Goal: Use online tool/utility: Use online tool/utility

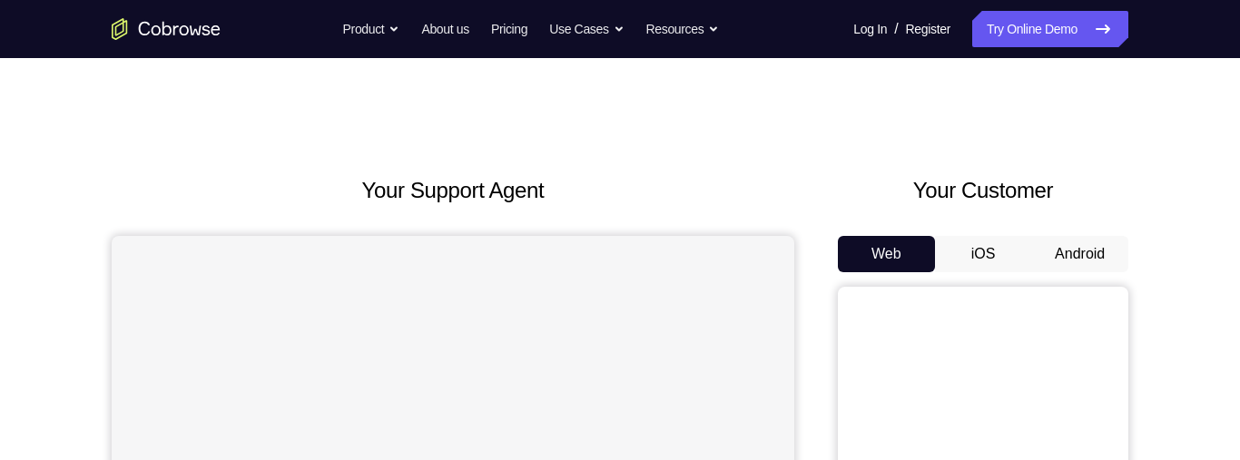
click at [1096, 255] on button "Android" at bounding box center [1079, 254] width 97 height 36
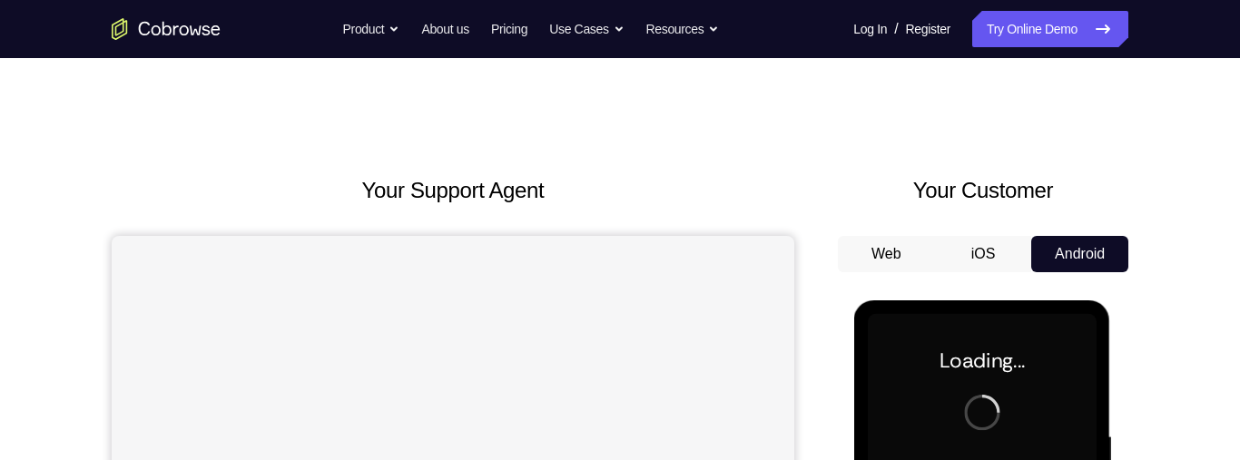
scroll to position [241, 0]
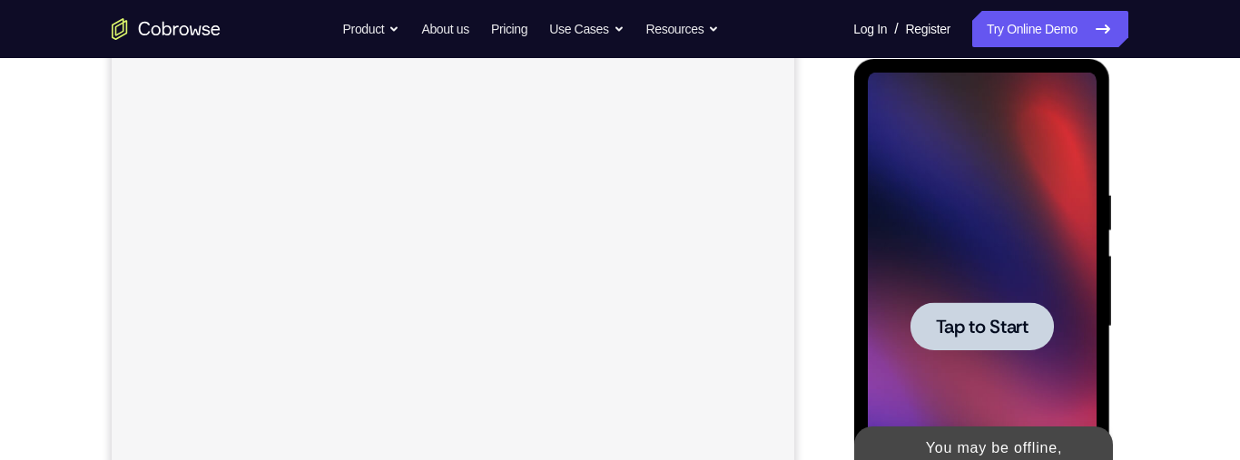
click at [1003, 296] on div at bounding box center [981, 327] width 229 height 508
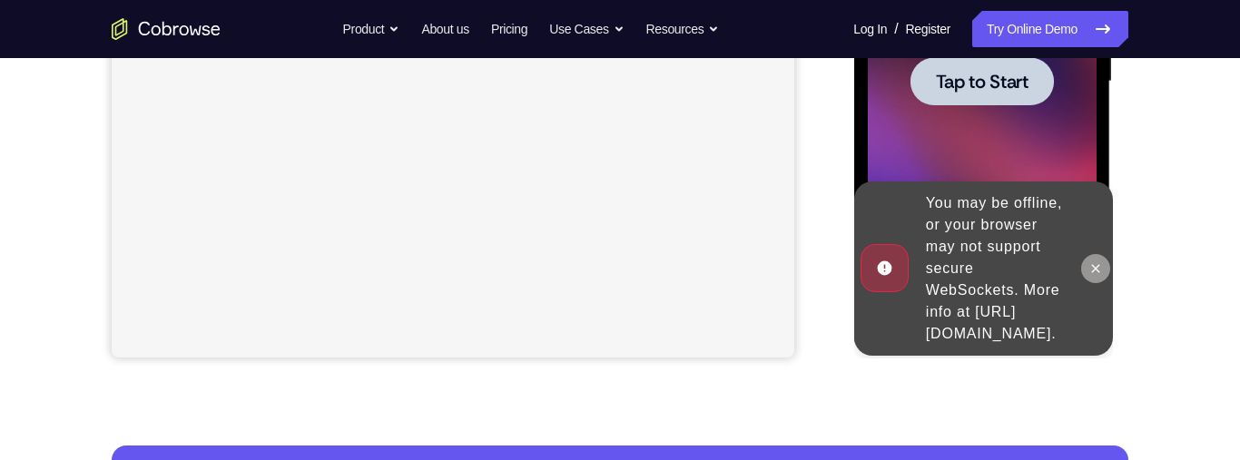
click at [1094, 271] on icon at bounding box center [1094, 268] width 15 height 15
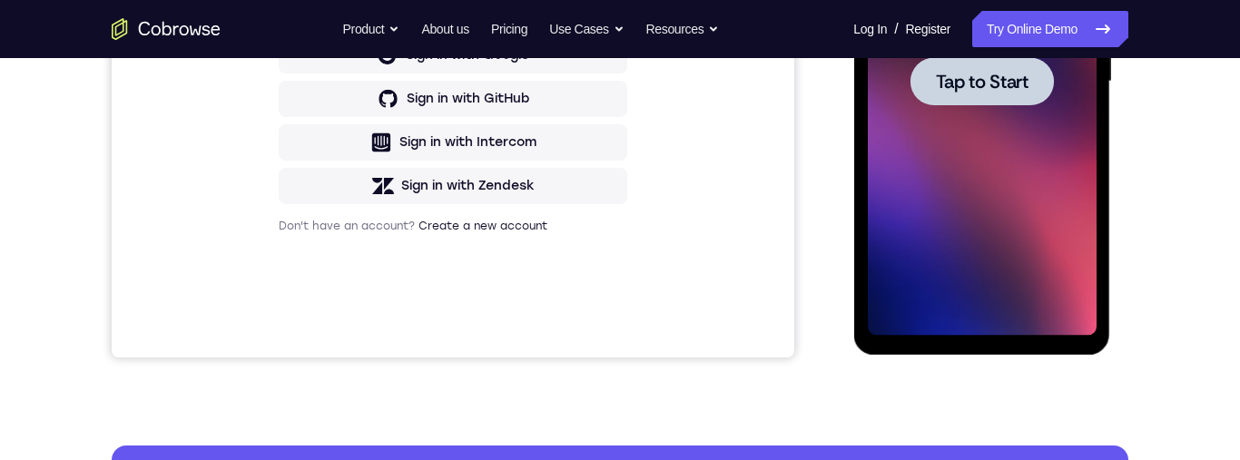
scroll to position [0, 0]
click at [983, 91] on span "Tap to Start" at bounding box center [981, 82] width 93 height 18
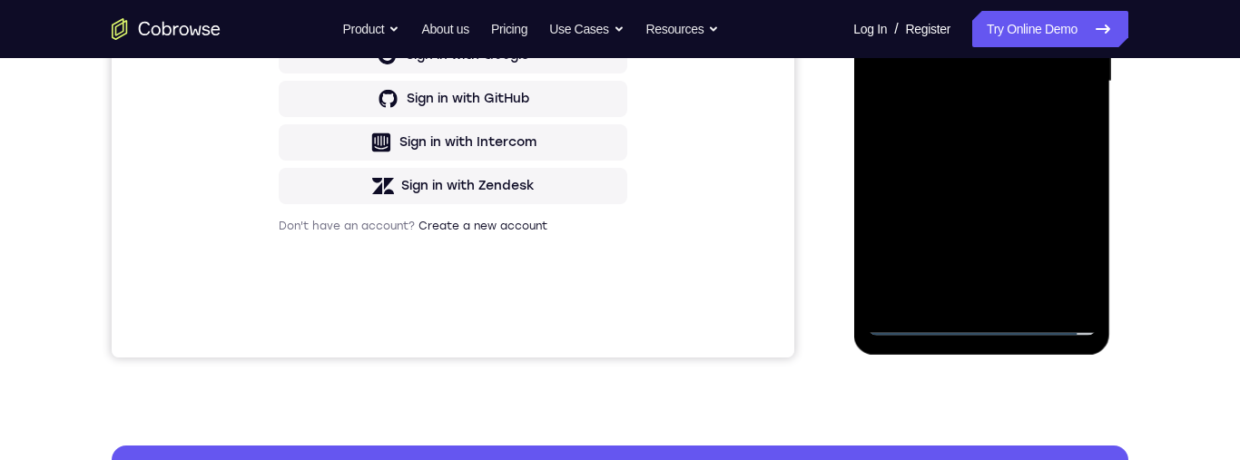
click at [989, 316] on div at bounding box center [981, 82] width 229 height 508
click at [1055, 239] on div at bounding box center [981, 82] width 229 height 508
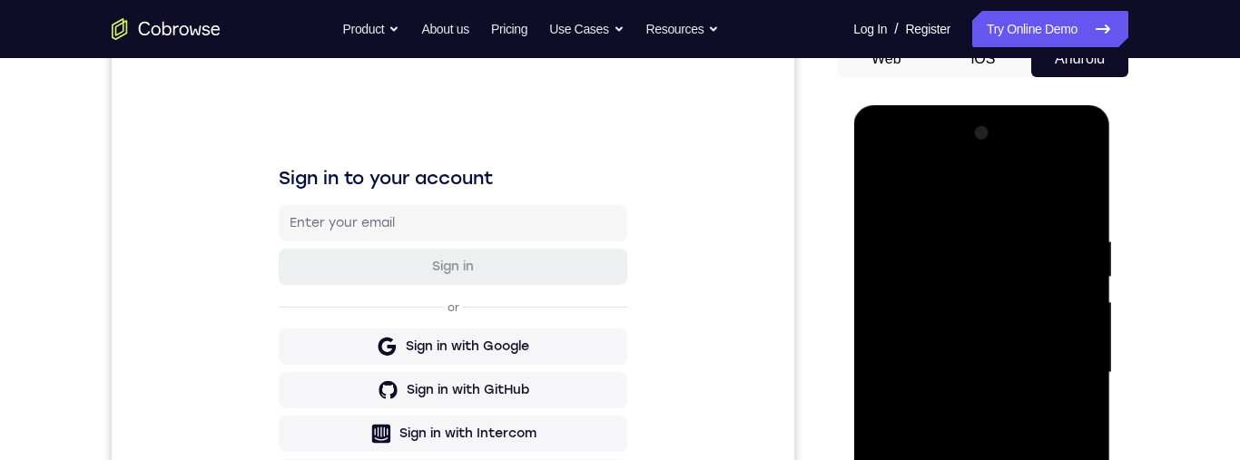
click at [881, 158] on div at bounding box center [981, 373] width 229 height 508
click at [1058, 364] on div at bounding box center [981, 373] width 229 height 508
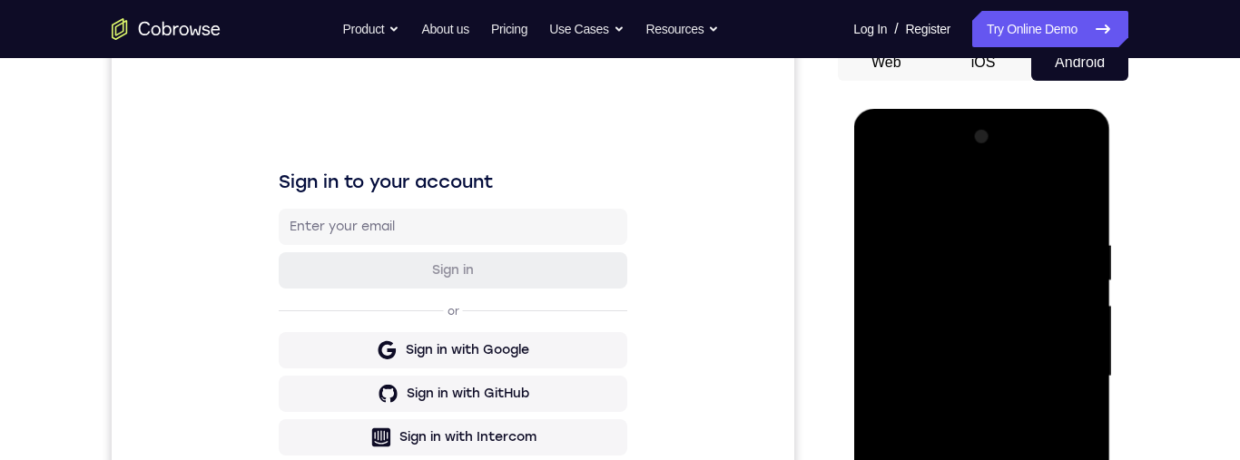
click at [963, 413] on div at bounding box center [981, 377] width 229 height 508
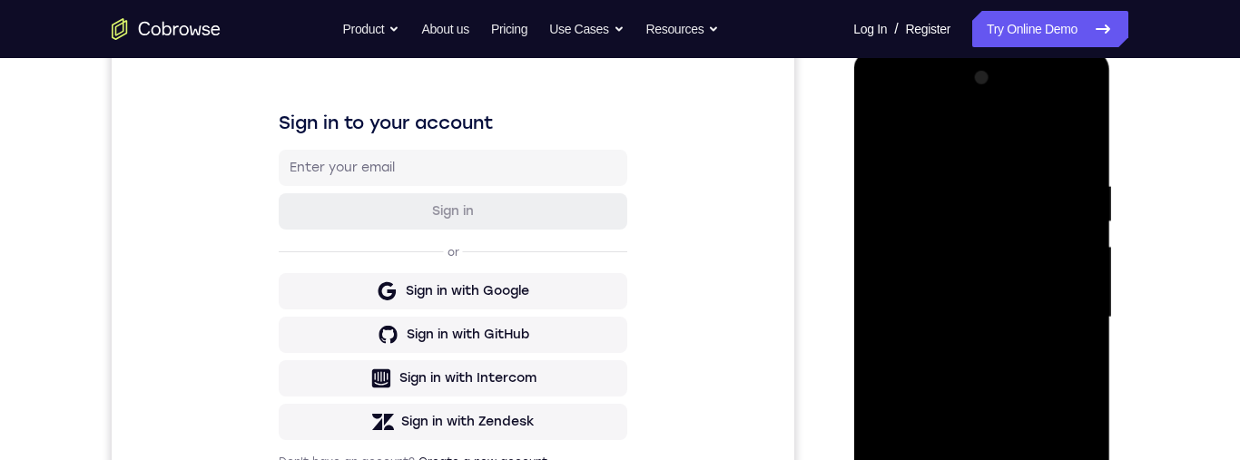
click at [949, 306] on div at bounding box center [981, 318] width 229 height 508
click at [953, 285] on div at bounding box center [981, 318] width 229 height 508
click at [999, 317] on div at bounding box center [981, 318] width 229 height 508
click at [1068, 372] on div at bounding box center [981, 318] width 229 height 508
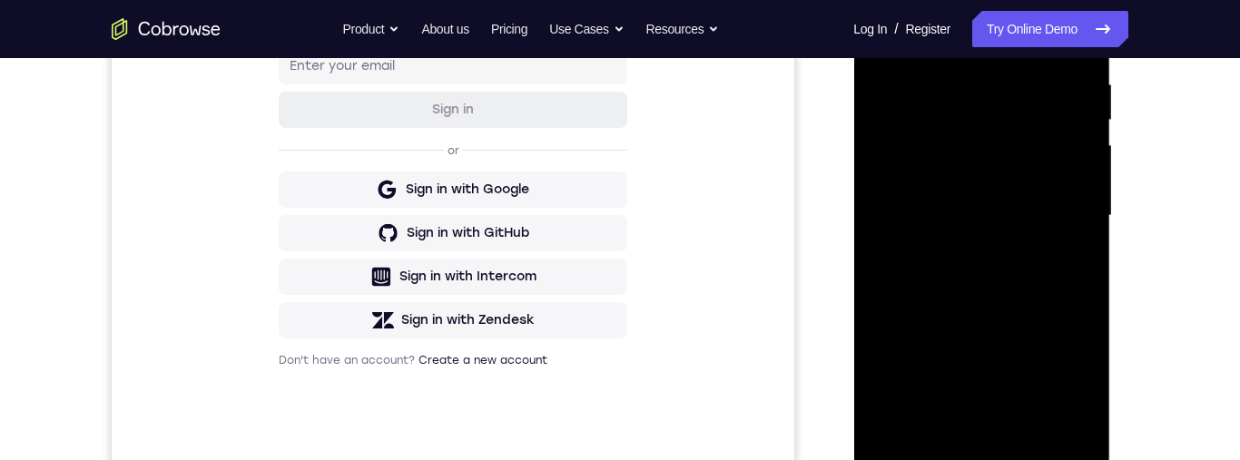
click at [997, 262] on div at bounding box center [981, 216] width 229 height 508
